Goal: Information Seeking & Learning: Learn about a topic

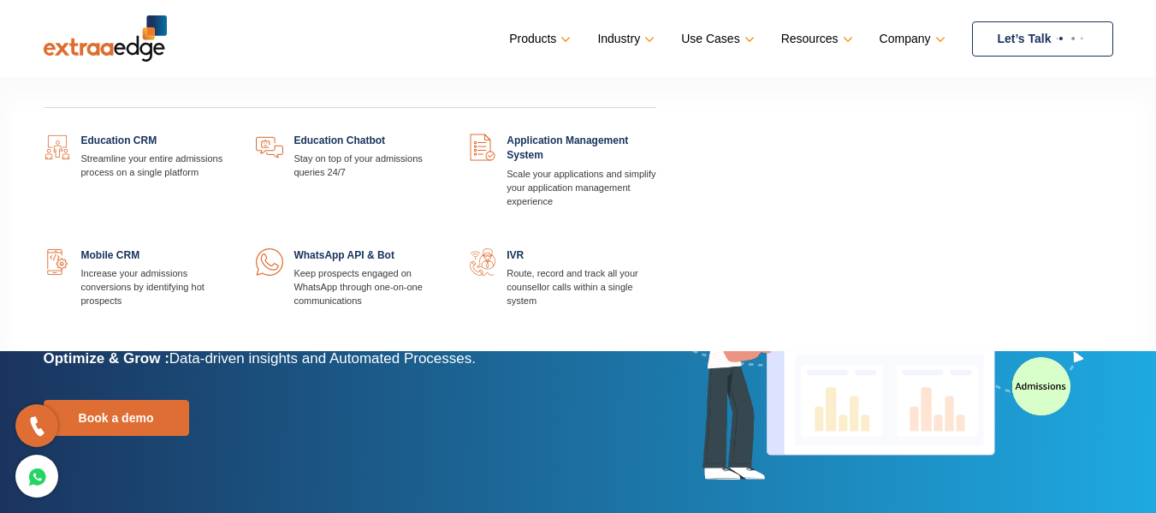
click at [230, 134] on link at bounding box center [230, 134] width 0 height 0
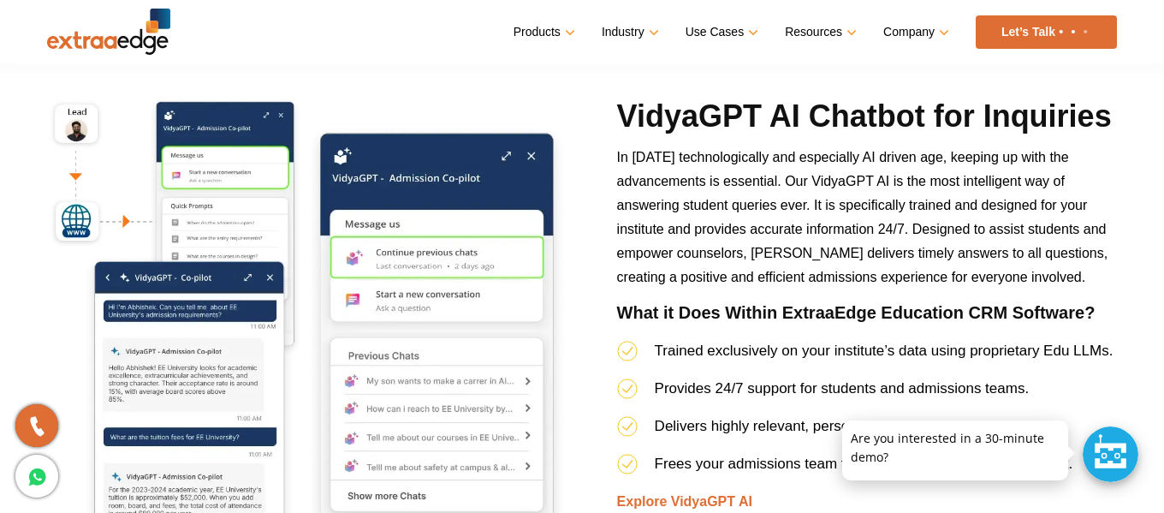
scroll to position [5905, 0]
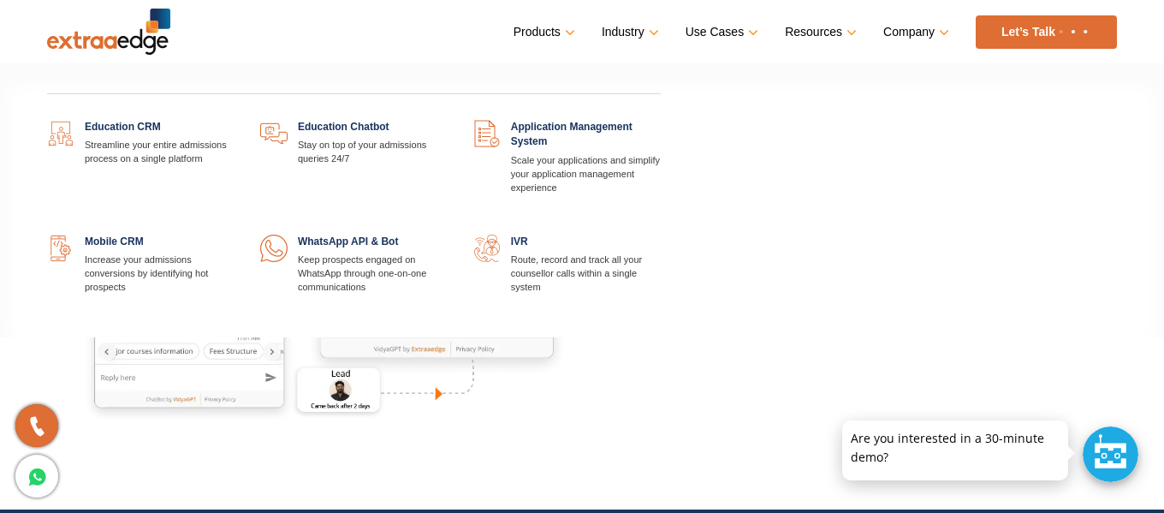
click at [661, 120] on link at bounding box center [661, 120] width 0 height 0
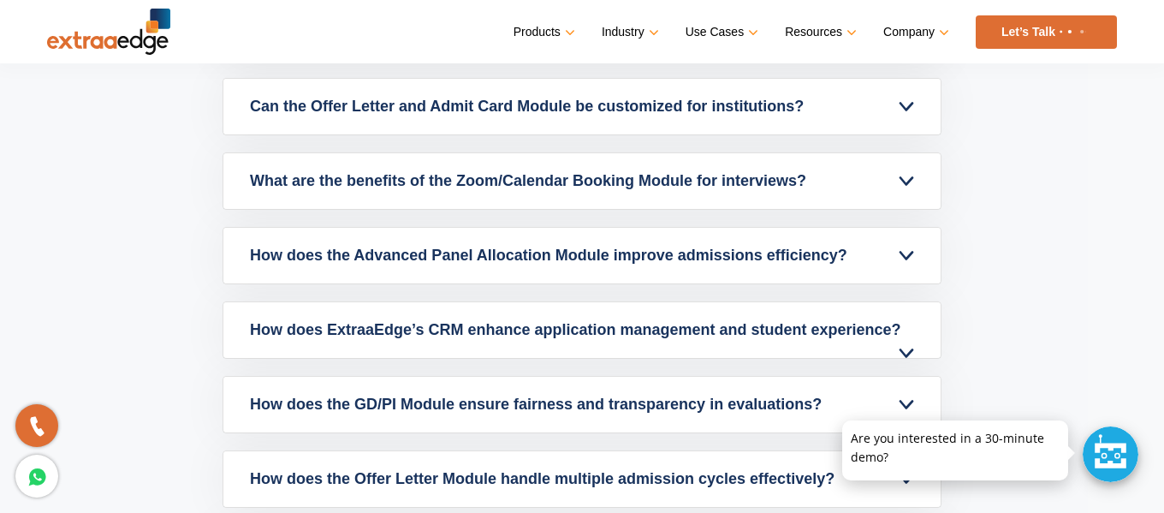
scroll to position [5478, 0]
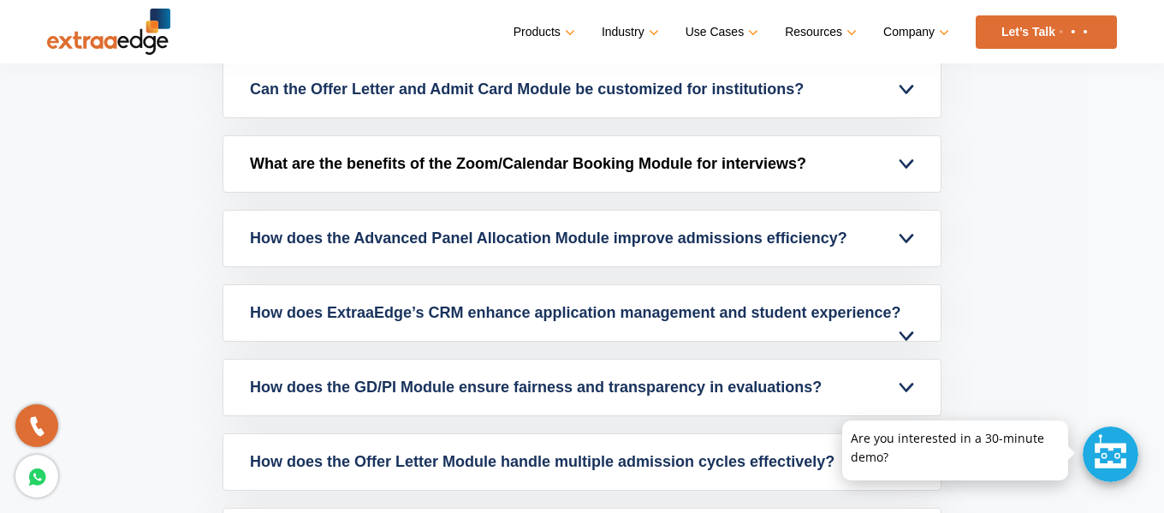
click at [686, 162] on link "What are the benefits of the Zoom/Calendar Booking Module for interviews?" at bounding box center [581, 164] width 717 height 56
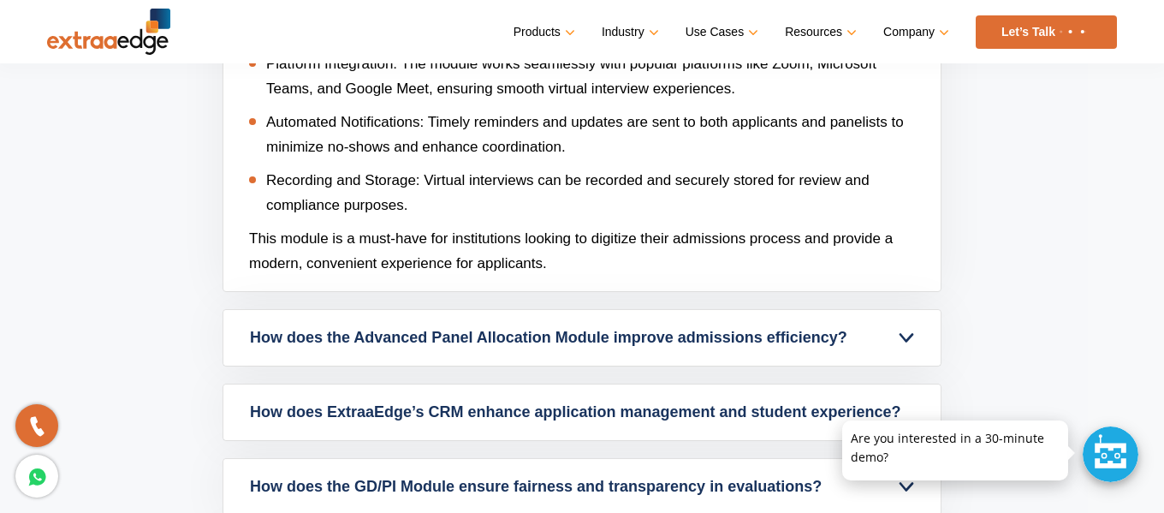
scroll to position [5283, 0]
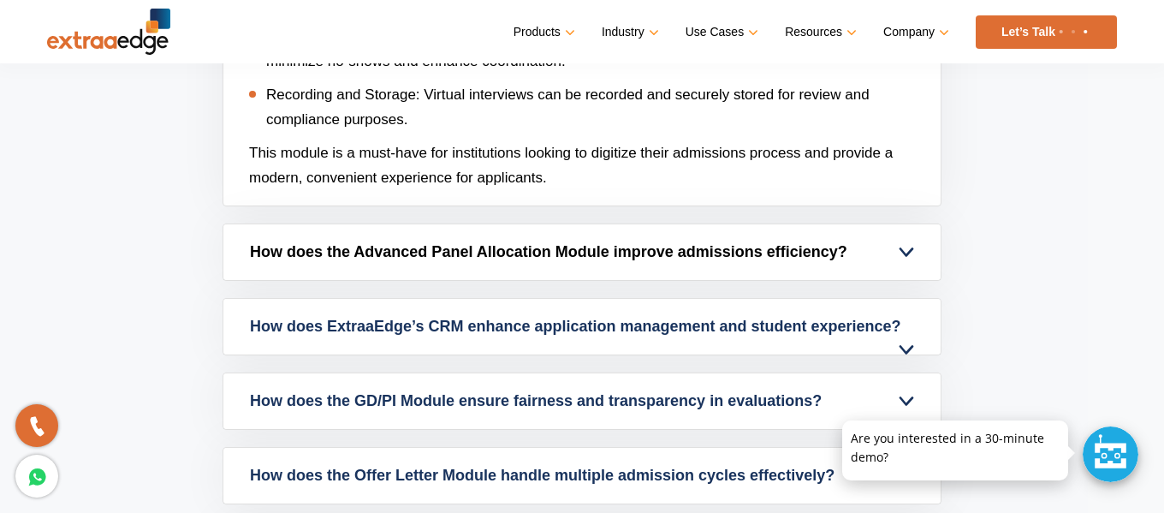
click at [481, 252] on link "How does the Advanced Panel Allocation Module improve admissions efficiency?" at bounding box center [581, 252] width 717 height 56
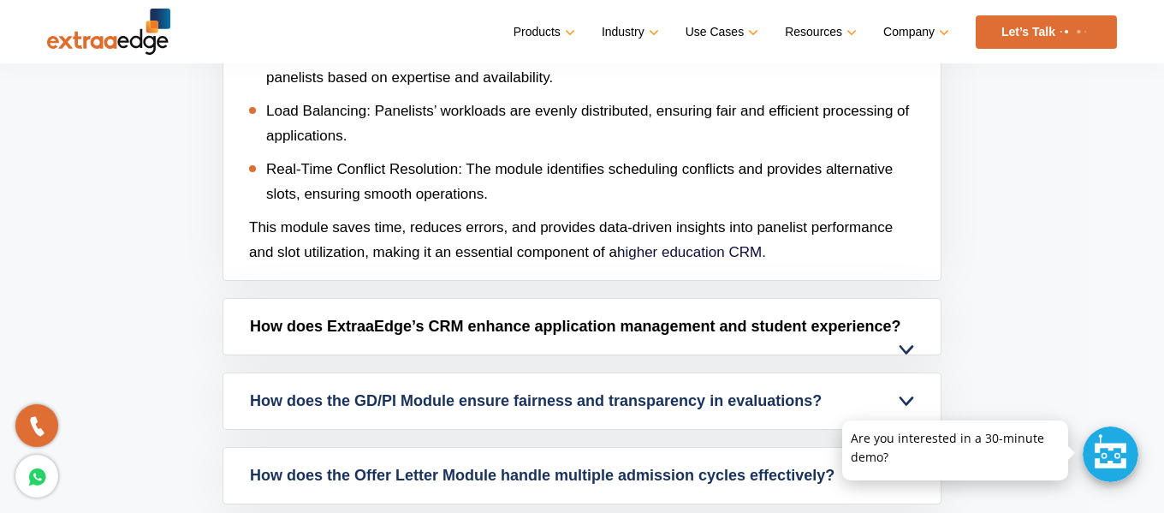
click at [388, 323] on link "How does ExtraaEdge’s CRM enhance application management and student experience?" at bounding box center [581, 327] width 717 height 56
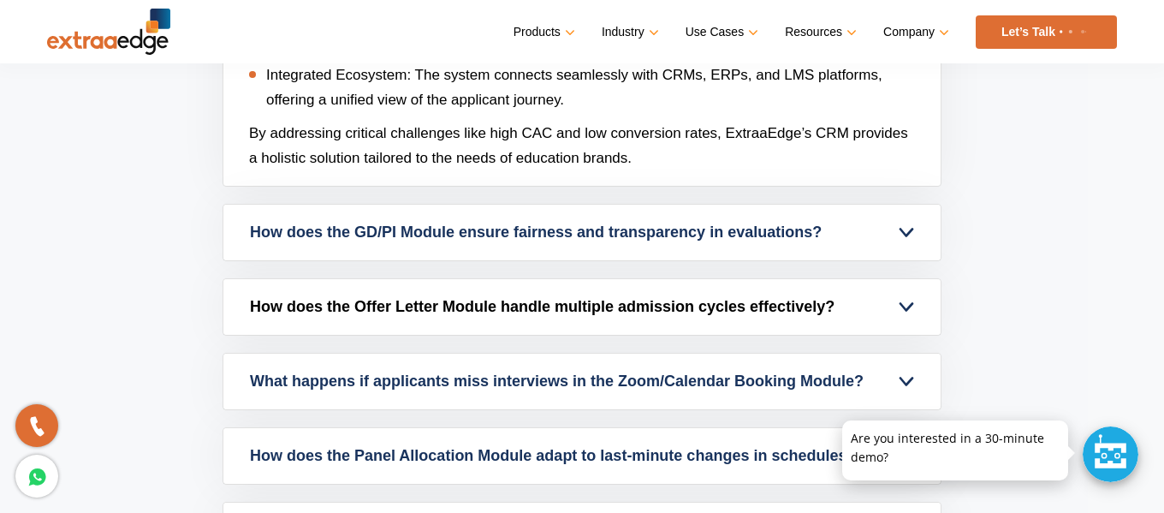
scroll to position [5540, 0]
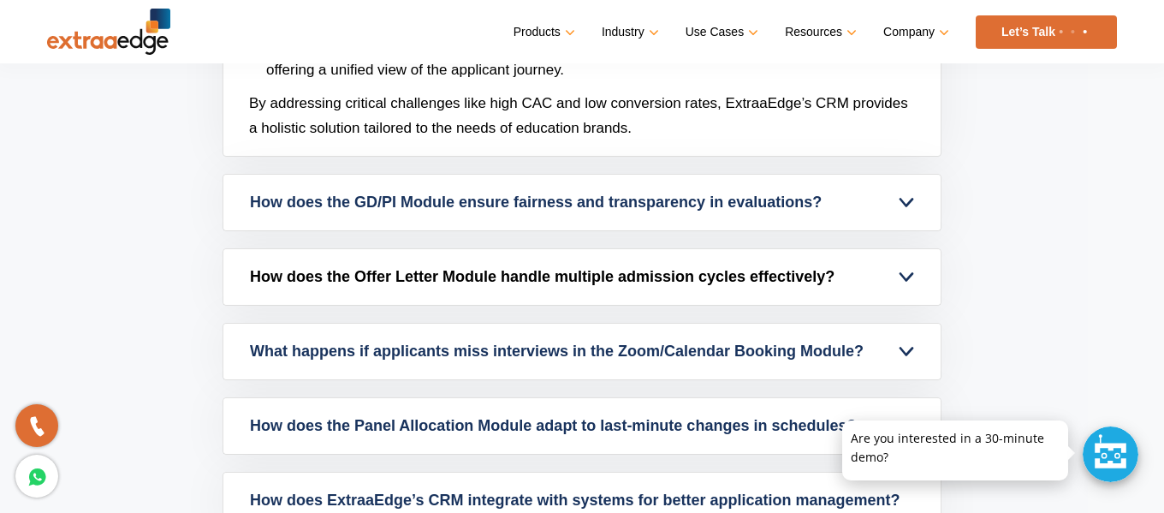
click at [549, 286] on link "How does the Offer Letter Module handle multiple admission cycles effectively?" at bounding box center [581, 277] width 717 height 56
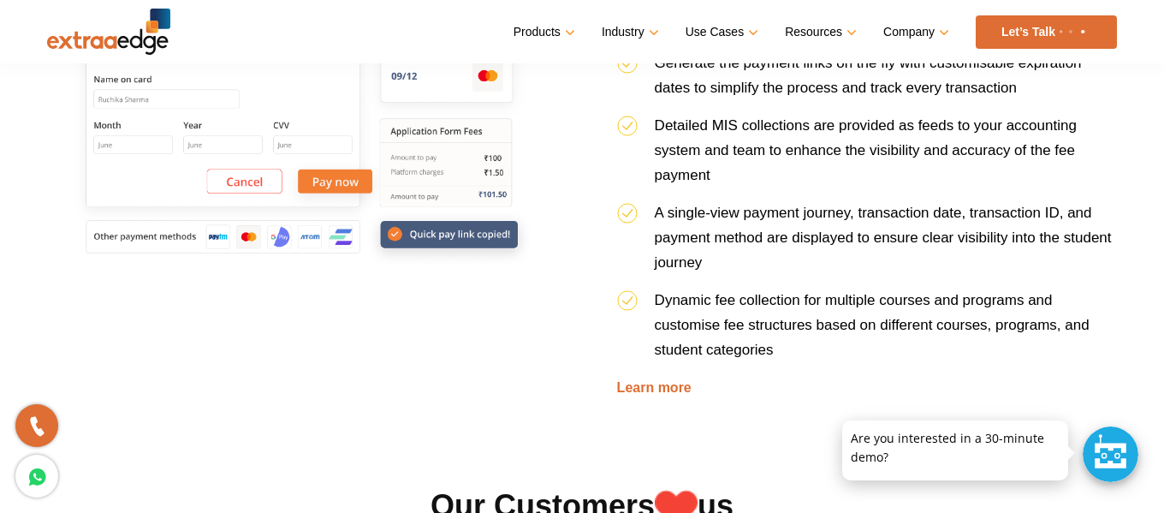
scroll to position [2887, 0]
